Goal: Information Seeking & Learning: Learn about a topic

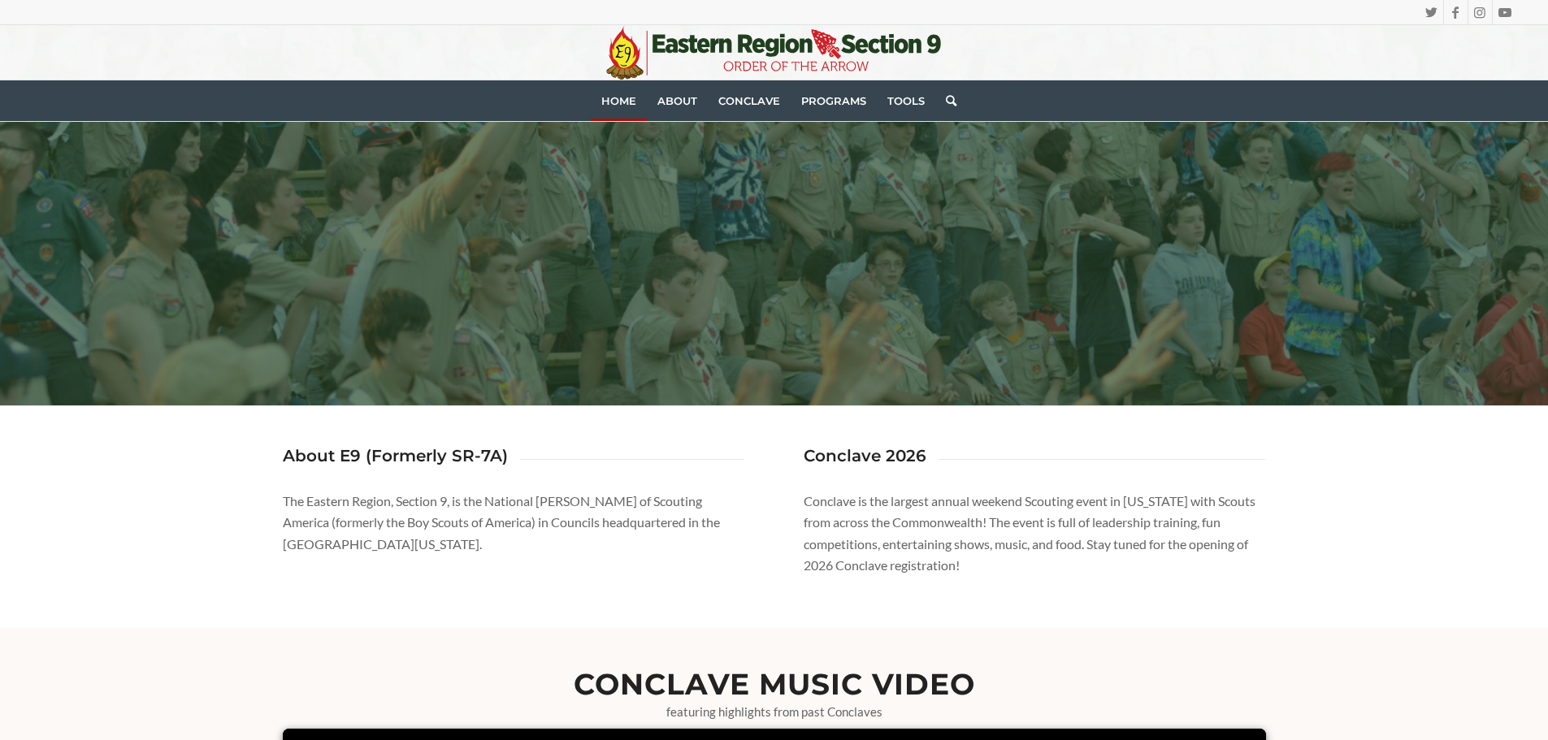
scroll to position [487, 0]
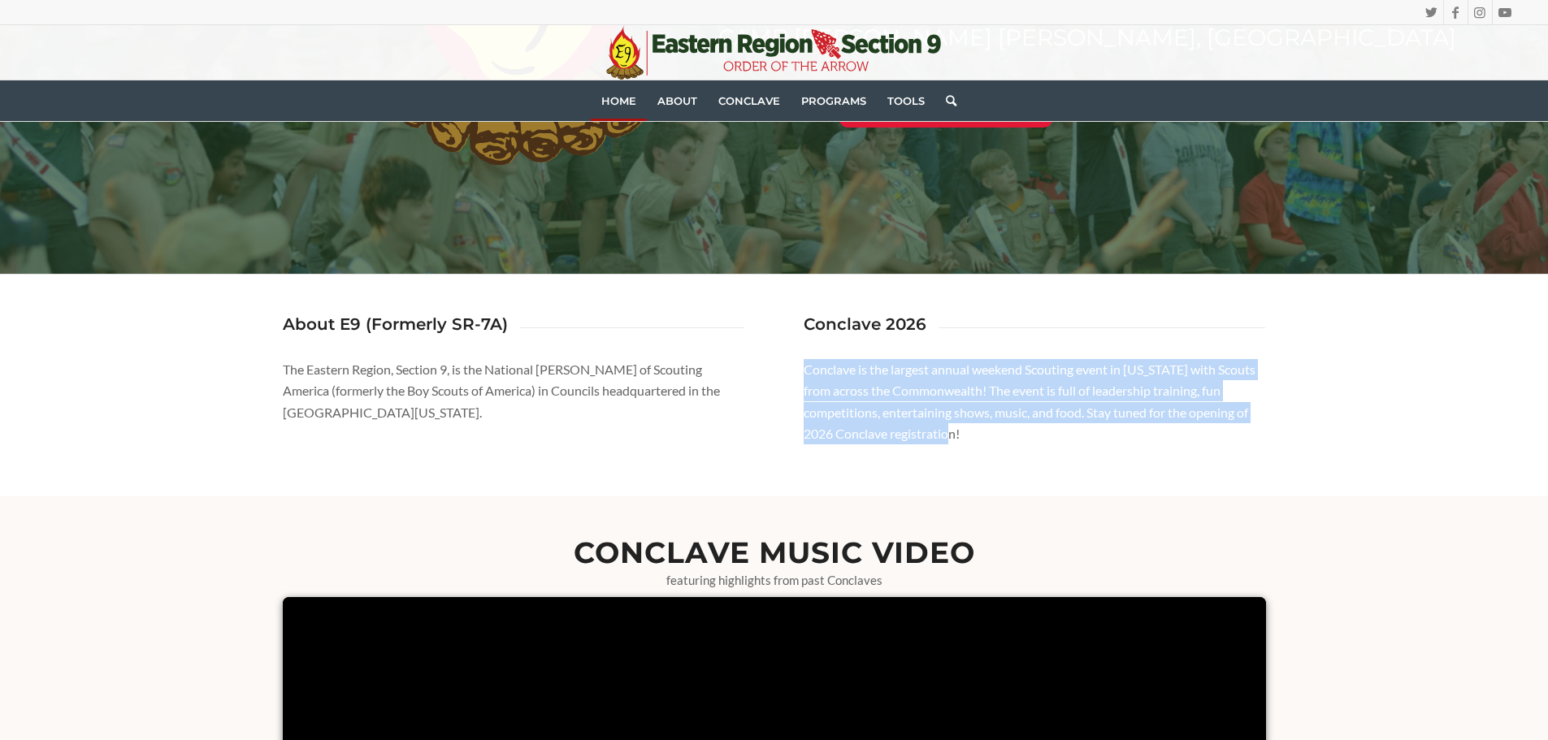
drag, startPoint x: 804, startPoint y: 372, endPoint x: 1059, endPoint y: 461, distance: 270.0
click at [1059, 461] on div "About E9 (Formerly SR-7A) The Eastern Region, Section 9, is the National Honor …" at bounding box center [774, 386] width 983 height 222
copy p "Conclave is the largest annual weekend Scouting event in Virginia with Scouts f…"
click at [1058, 438] on p "Conclave is the largest annual weekend Scouting event in [US_STATE] with Scouts…" at bounding box center [1034, 402] width 462 height 86
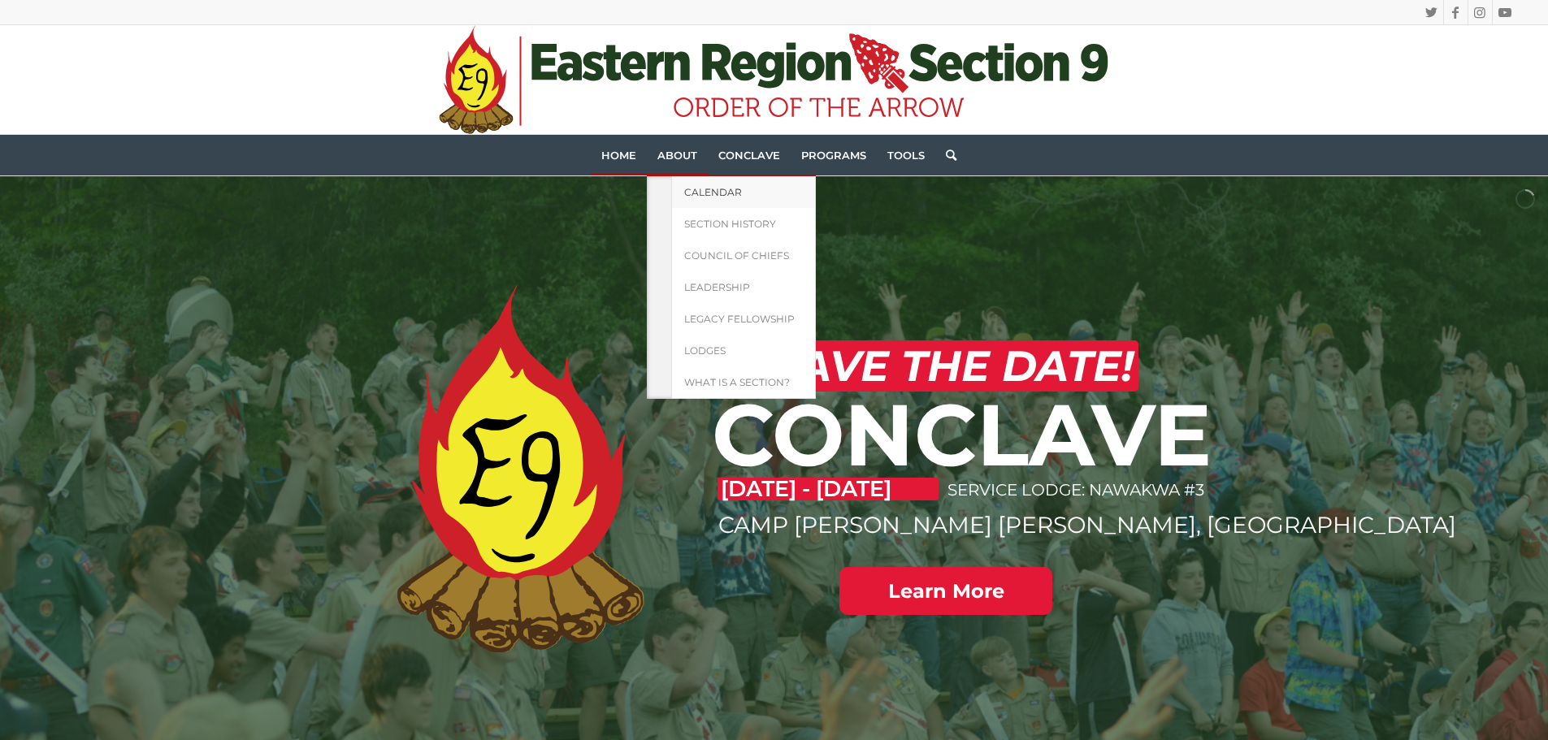
click at [694, 187] on span "Calendar" at bounding box center [713, 192] width 58 height 12
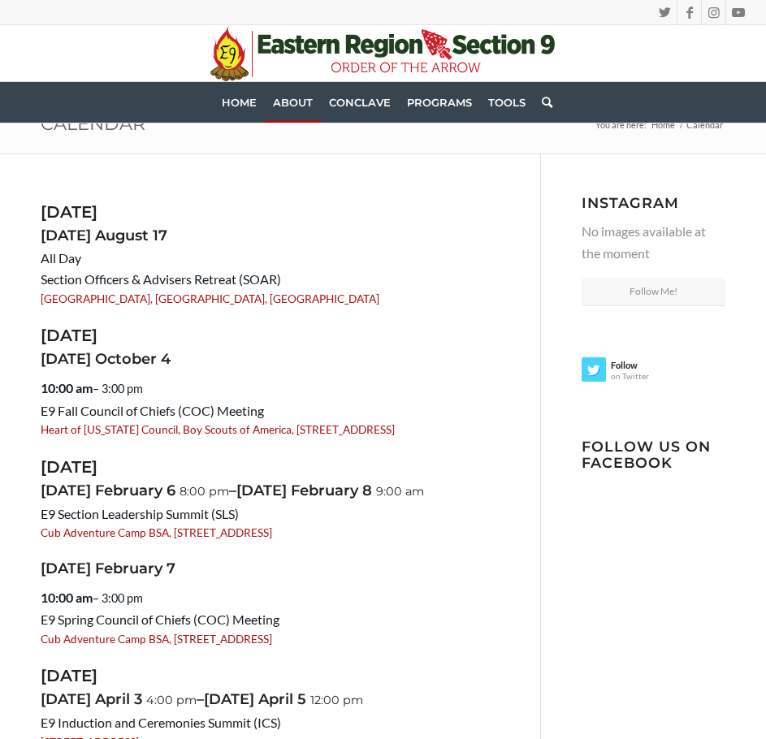
scroll to position [81, 0]
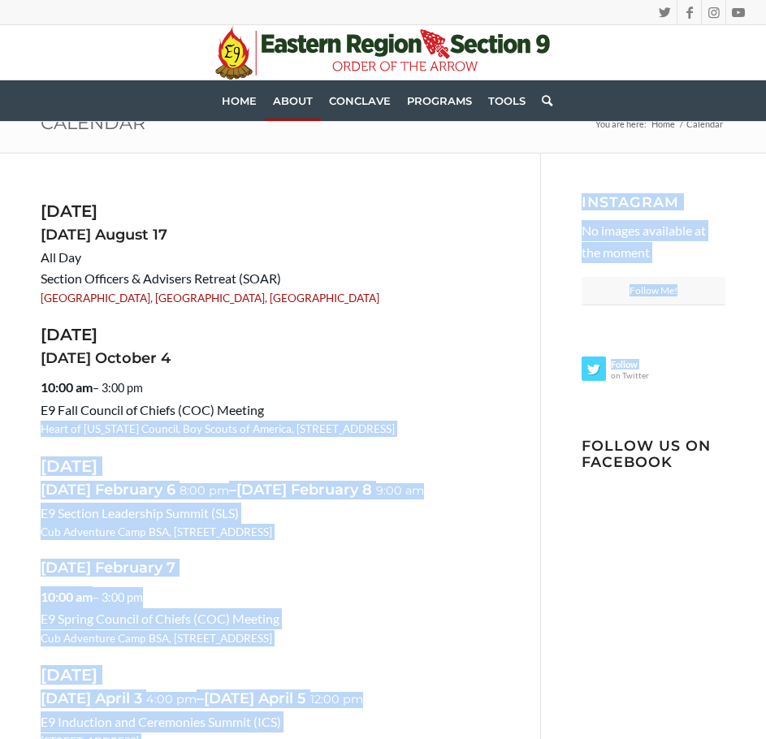
drag, startPoint x: 257, startPoint y: 412, endPoint x: 35, endPoint y: 400, distance: 222.1
click at [35, 400] on div "August 2025 Sunday August 17 All Day Section Officers & Advisers Retreat (SOAR)…" at bounding box center [383, 560] width 766 height 812
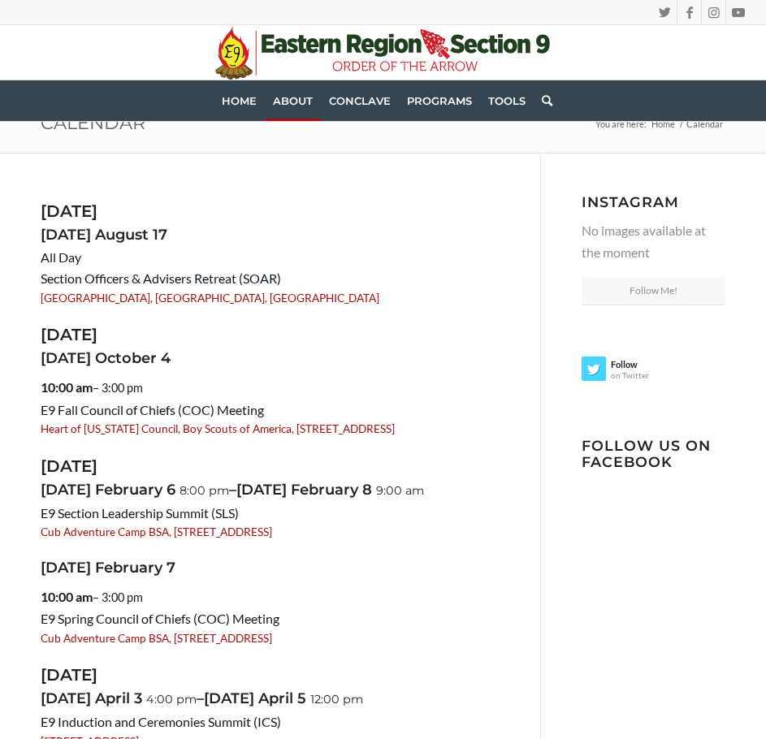
click at [47, 412] on span "E9 Fall Council of Chiefs (COC) Meeting" at bounding box center [152, 409] width 223 height 15
drag, startPoint x: 41, startPoint y: 408, endPoint x: 269, endPoint y: 403, distance: 227.5
click at [269, 403] on dd "E9 Fall Council of Chiefs (COC) Meeting Heart of Virginia Council, Boy Scouts o…" at bounding box center [270, 419] width 459 height 38
copy span "E9 Fall Council of Chiefs (COC) Meeting"
click at [217, 453] on article "August 2025 Sunday August 17 All Day Section Officers & Advisers Retreat (SOAR)…" at bounding box center [270, 476] width 459 height 548
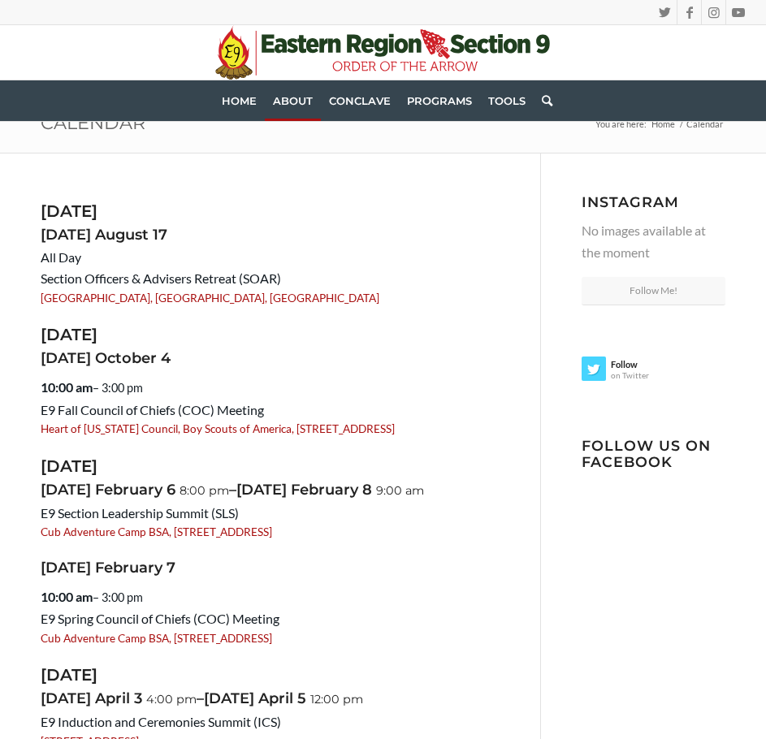
click at [275, 392] on dt "10:00 am – 3:00 pm" at bounding box center [270, 384] width 459 height 28
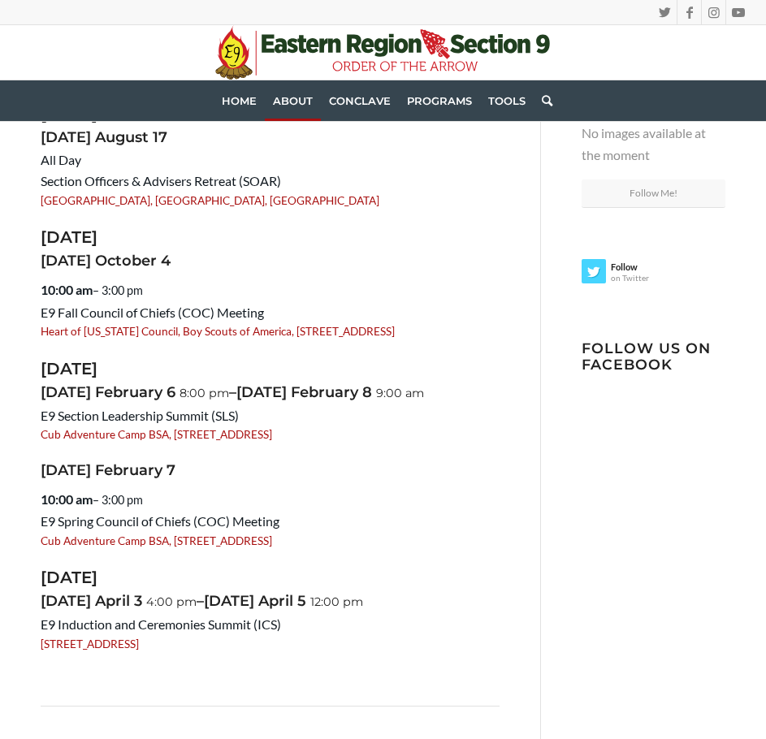
scroll to position [325, 0]
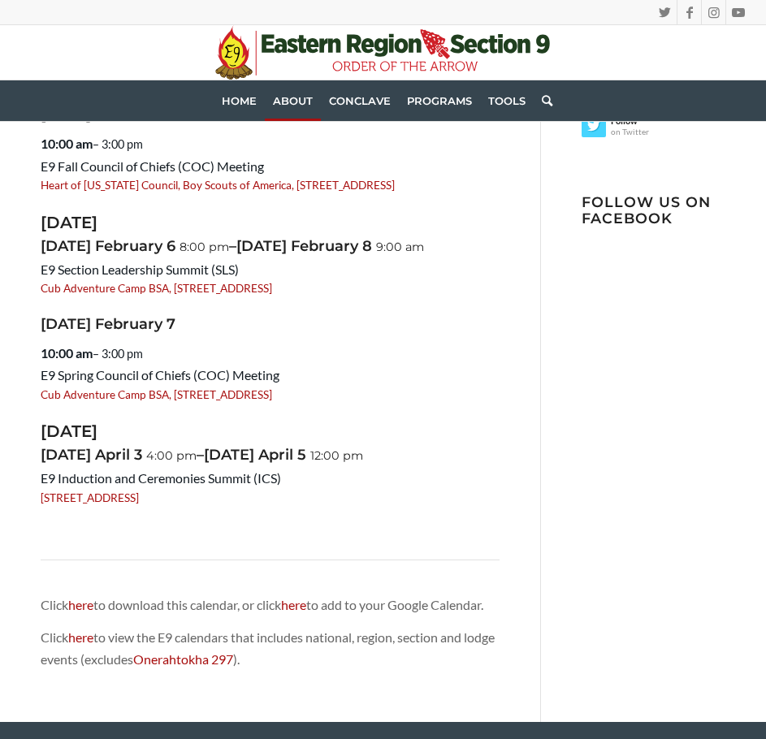
click at [289, 374] on dd "E9 Spring Council of Chiefs (COC) Meeting Cub Adventure Camp BSA, 1723 Maidens …" at bounding box center [270, 384] width 459 height 38
click at [231, 349] on dt "10:00 am – 3:00 pm" at bounding box center [270, 350] width 459 height 28
drag, startPoint x: 297, startPoint y: 370, endPoint x: 43, endPoint y: 375, distance: 254.3
click at [43, 375] on dd "E9 Spring Council of Chiefs (COC) Meeting Cub Adventure Camp BSA, 1723 Maidens …" at bounding box center [270, 384] width 459 height 38
copy span "E9 Spring Council of Chiefs (COC) Meeting"
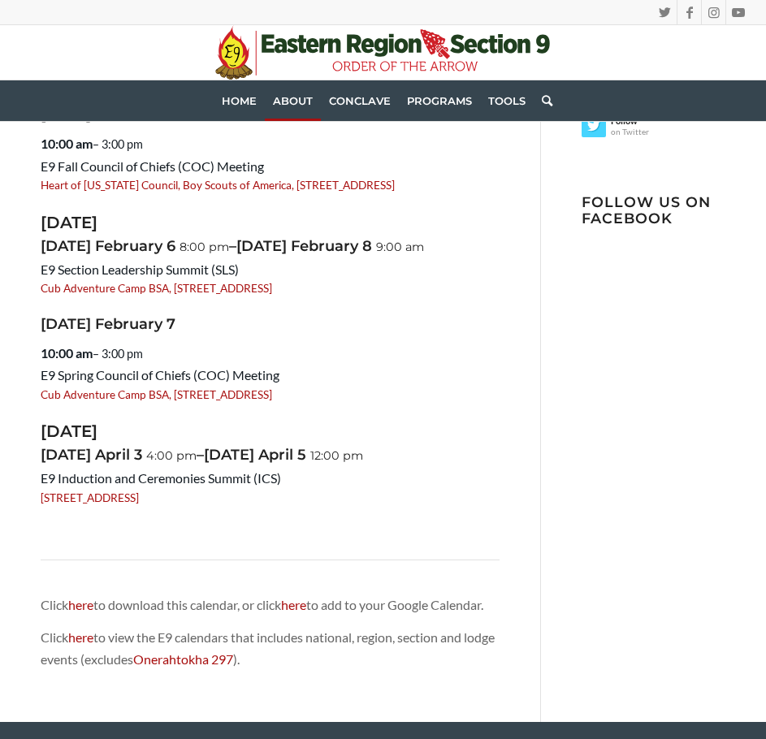
click at [458, 411] on article "August 2025 Sunday August 17 All Day Section Officers & Advisers Retreat (SOAR)…" at bounding box center [270, 233] width 459 height 548
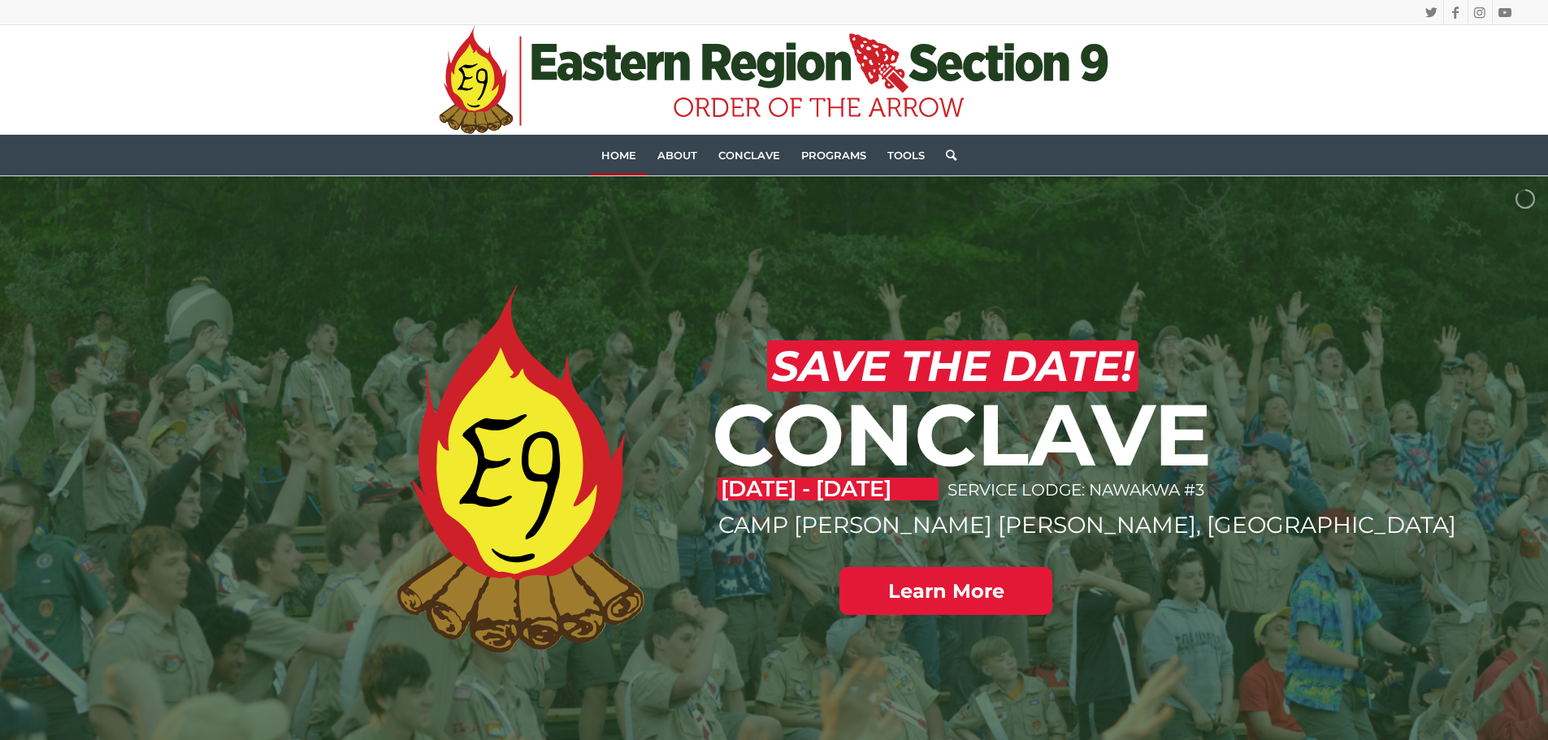
click at [268, 44] on div ".st0{fill:#[DATE];} .st1{fill:#203F1F;} .st2{fill-rule:evenodd;clip-rule:evenod…" at bounding box center [774, 79] width 1486 height 109
